Goal: Task Accomplishment & Management: Use online tool/utility

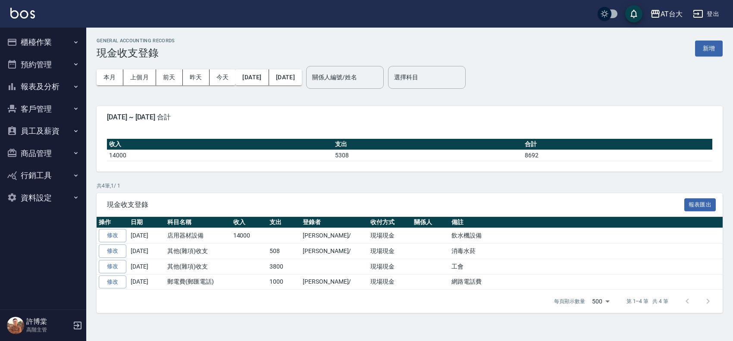
click at [44, 35] on button "櫃檯作業" at bounding box center [42, 42] width 79 height 22
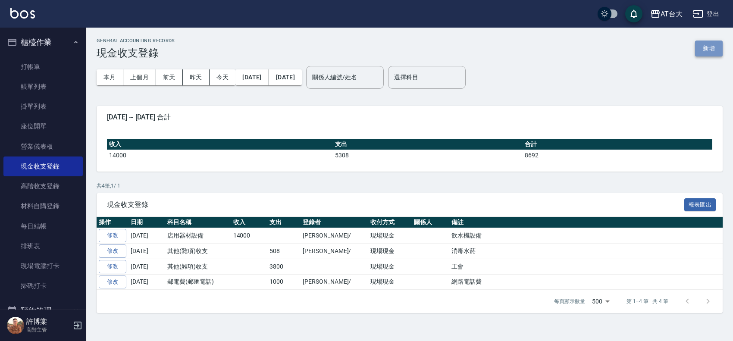
click at [698, 50] on button "新增" at bounding box center [709, 49] width 28 height 16
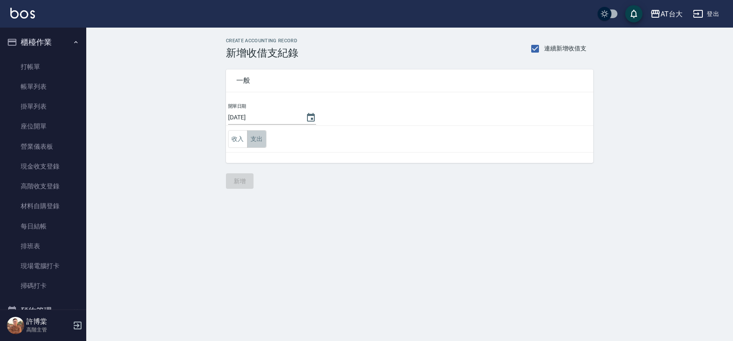
click at [258, 142] on button "支出" at bounding box center [256, 139] width 19 height 18
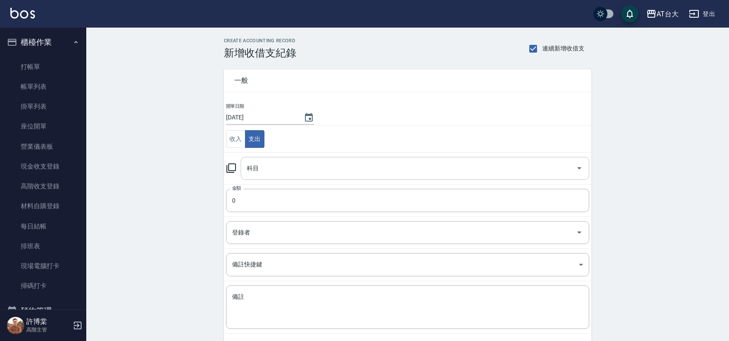
click at [295, 159] on div "科目" at bounding box center [415, 168] width 348 height 23
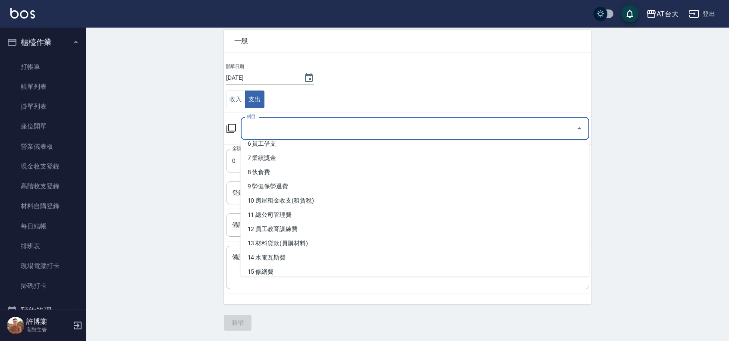
scroll to position [85, 0]
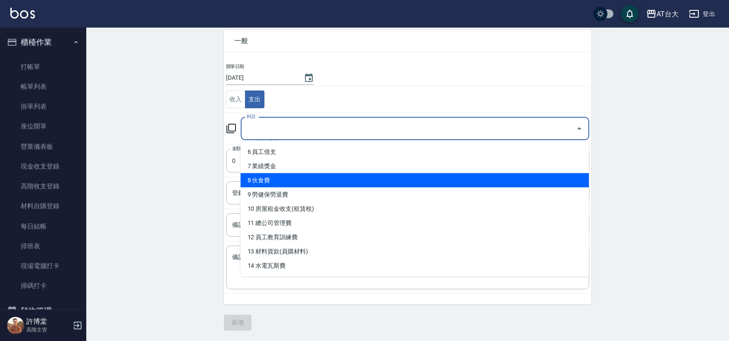
click at [517, 173] on li "8 伙食費" at bounding box center [415, 180] width 348 height 14
type input "8 伙食費"
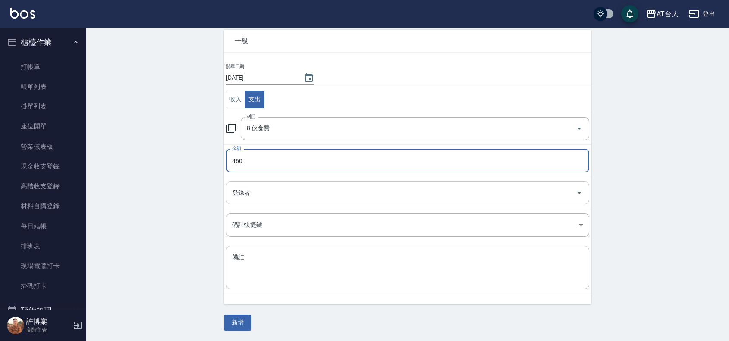
click at [356, 184] on div "登錄者" at bounding box center [407, 193] width 363 height 23
type input "460"
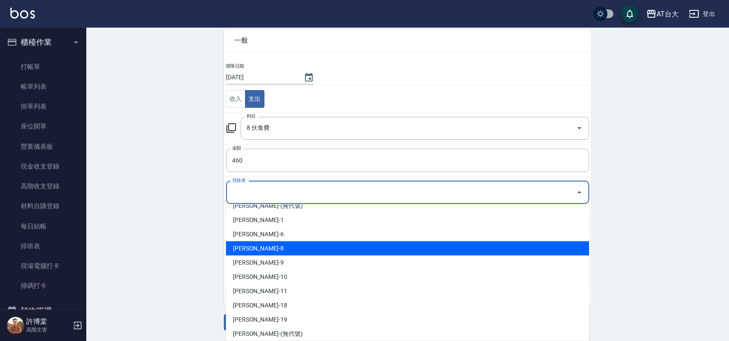
scroll to position [0, 0]
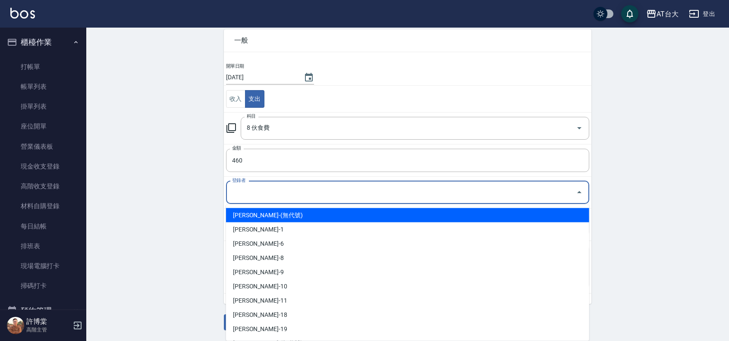
click at [300, 217] on li "[PERSON_NAME]-(無代號)" at bounding box center [407, 215] width 363 height 14
type input "[PERSON_NAME]-(無代號)"
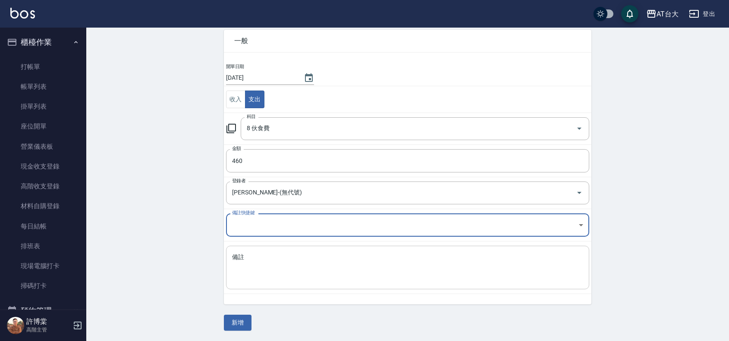
drag, startPoint x: 318, startPoint y: 247, endPoint x: 318, endPoint y: 261, distance: 14.2
click at [318, 254] on div "x 備註" at bounding box center [407, 268] width 363 height 44
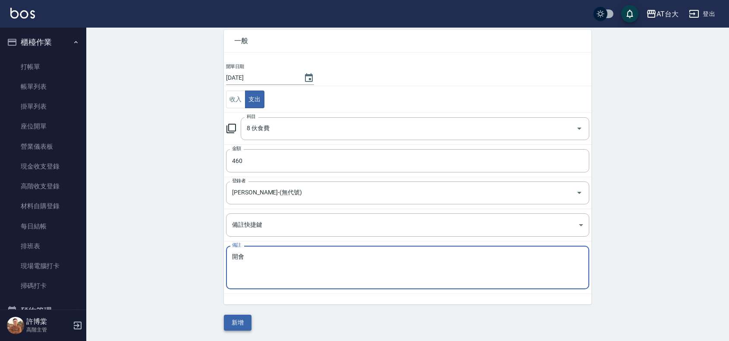
type textarea "開會"
click at [238, 318] on button "新增" at bounding box center [238, 323] width 28 height 16
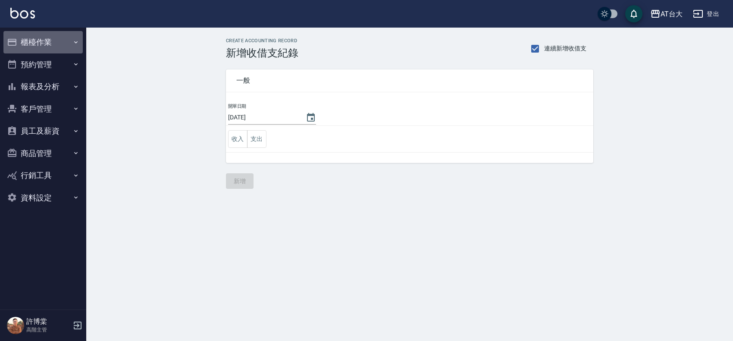
click at [38, 44] on button "櫃檯作業" at bounding box center [42, 42] width 79 height 22
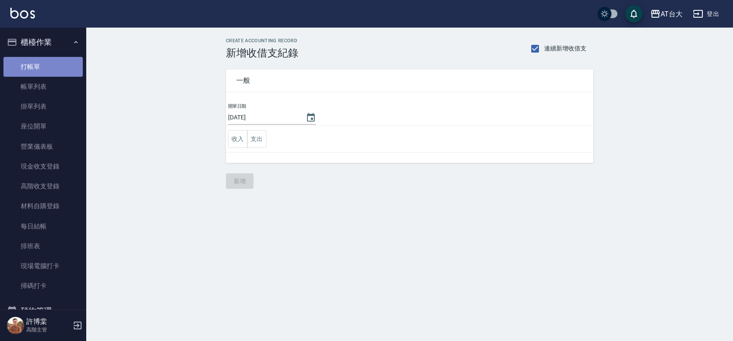
click at [56, 63] on link "打帳單" at bounding box center [42, 67] width 79 height 20
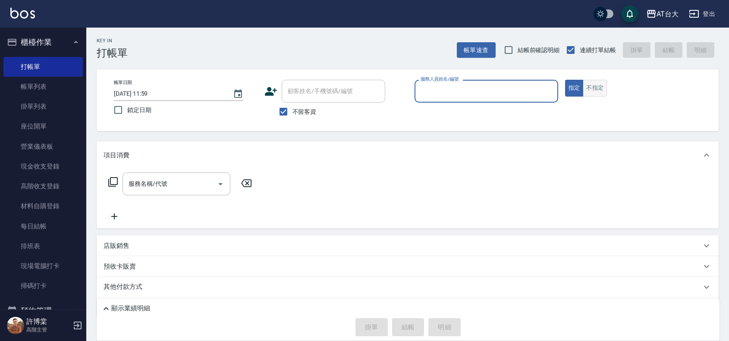
click at [587, 91] on button "不指定" at bounding box center [594, 88] width 24 height 17
